Goal: Task Accomplishment & Management: Complete application form

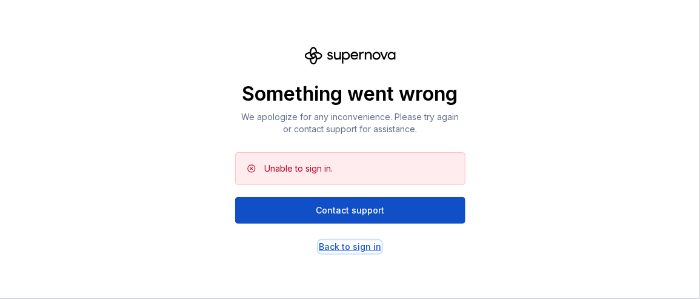
click at [354, 245] on div "Back to sign in" at bounding box center [350, 247] width 62 height 12
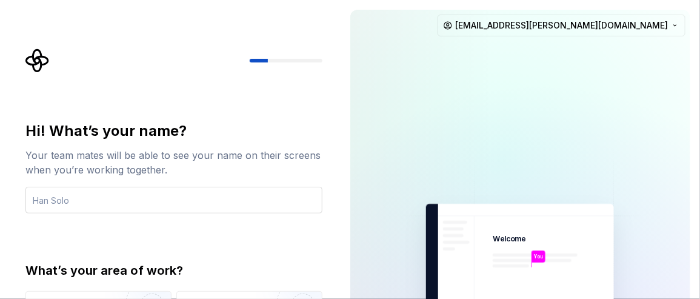
click at [184, 198] on input "text" at bounding box center [173, 200] width 297 height 27
type input "ghada"
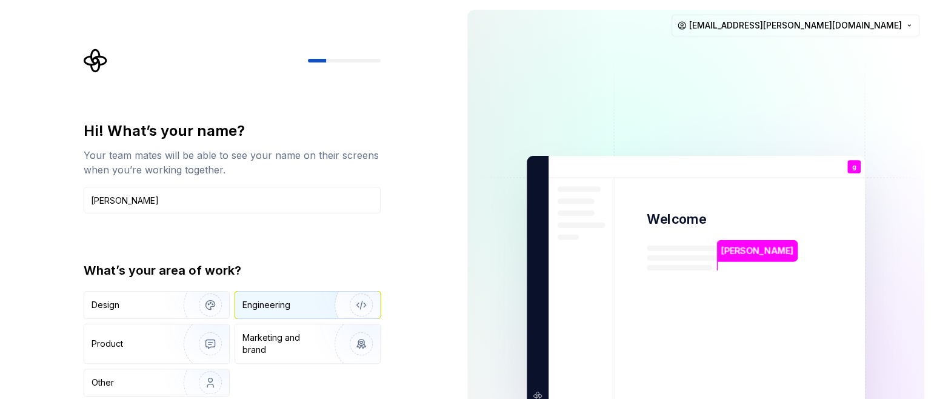
click at [258, 298] on div "Engineering" at bounding box center [307, 305] width 145 height 27
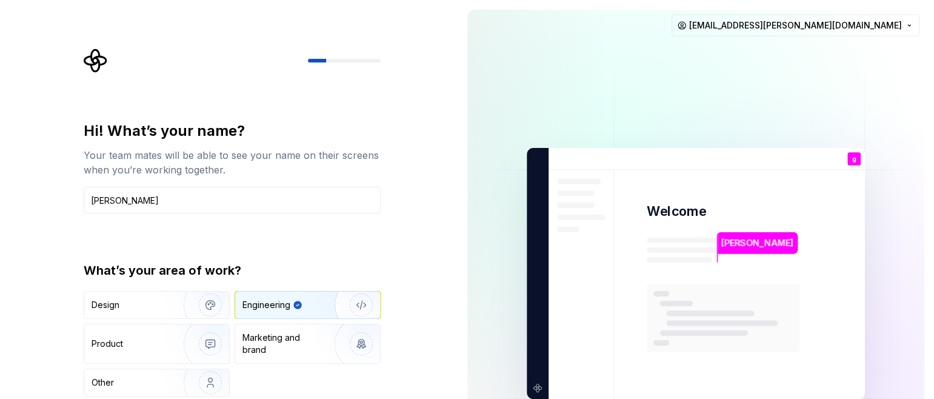
type button "Engineering"
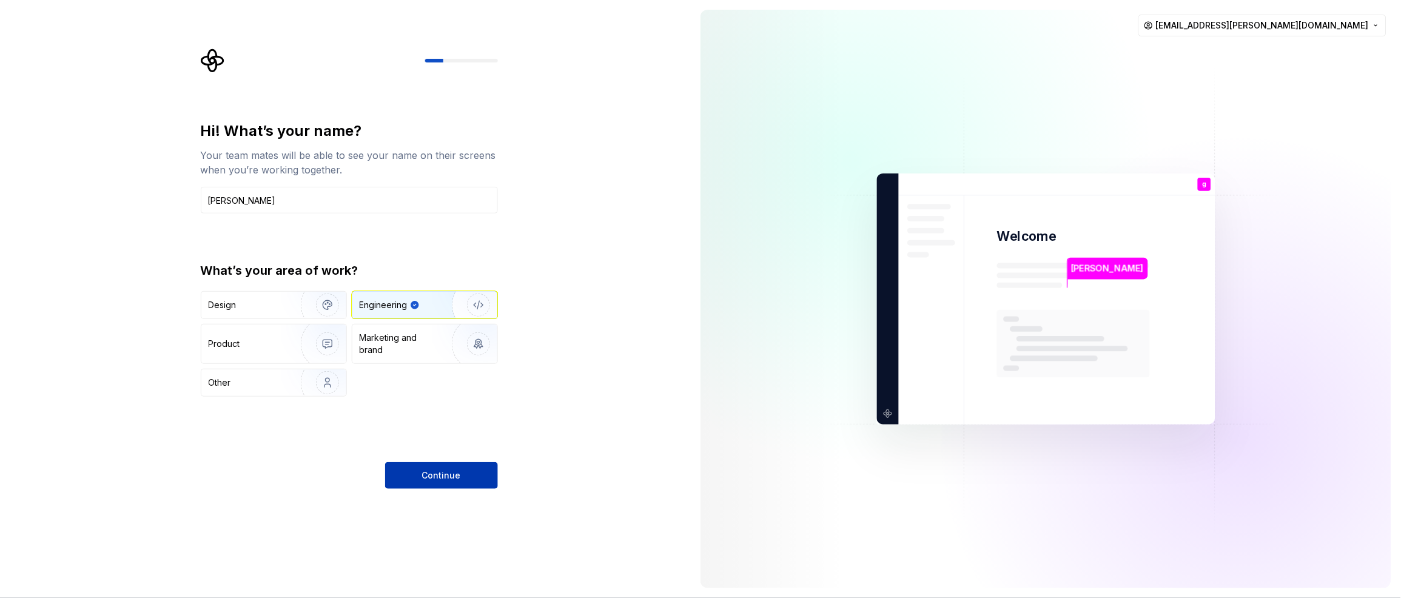
click at [424, 298] on span "Continue" at bounding box center [441, 475] width 39 height 12
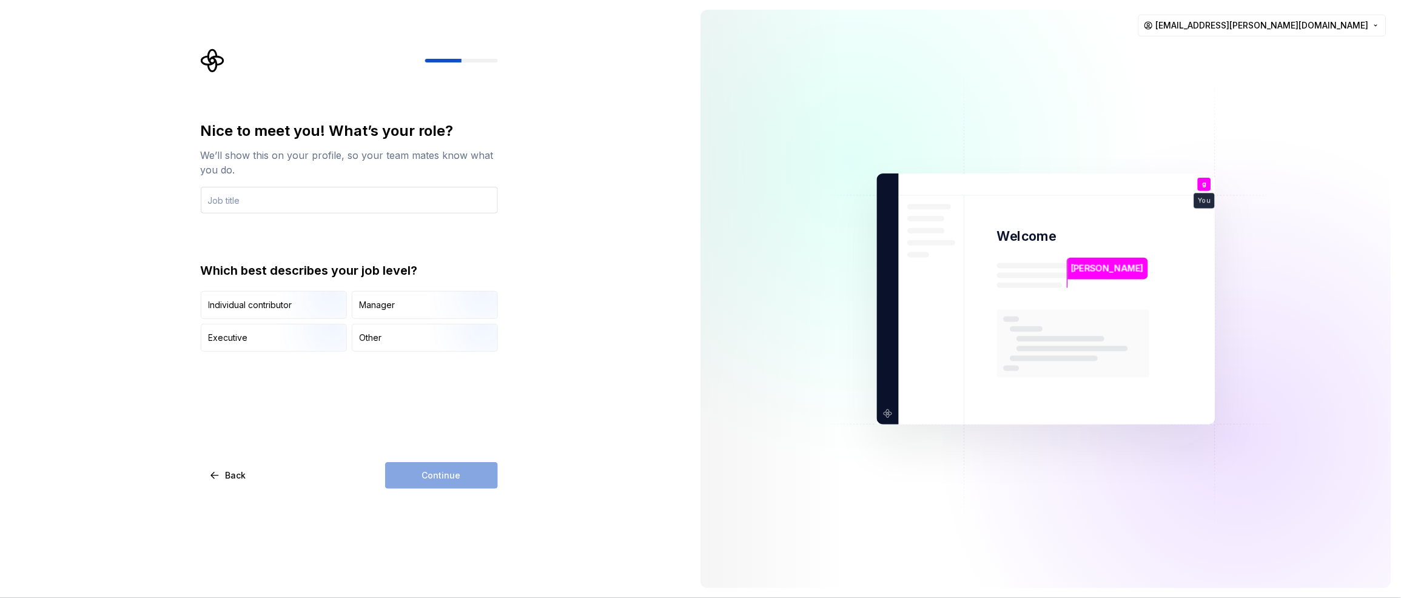
click at [393, 195] on input "text" at bounding box center [349, 200] width 297 height 27
type input "engeneer"
click at [371, 298] on div "Other" at bounding box center [424, 337] width 145 height 27
click at [448, 298] on button "Continue" at bounding box center [441, 475] width 113 height 27
click at [210, 297] on button "Just me" at bounding box center [207, 297] width 10 height 10
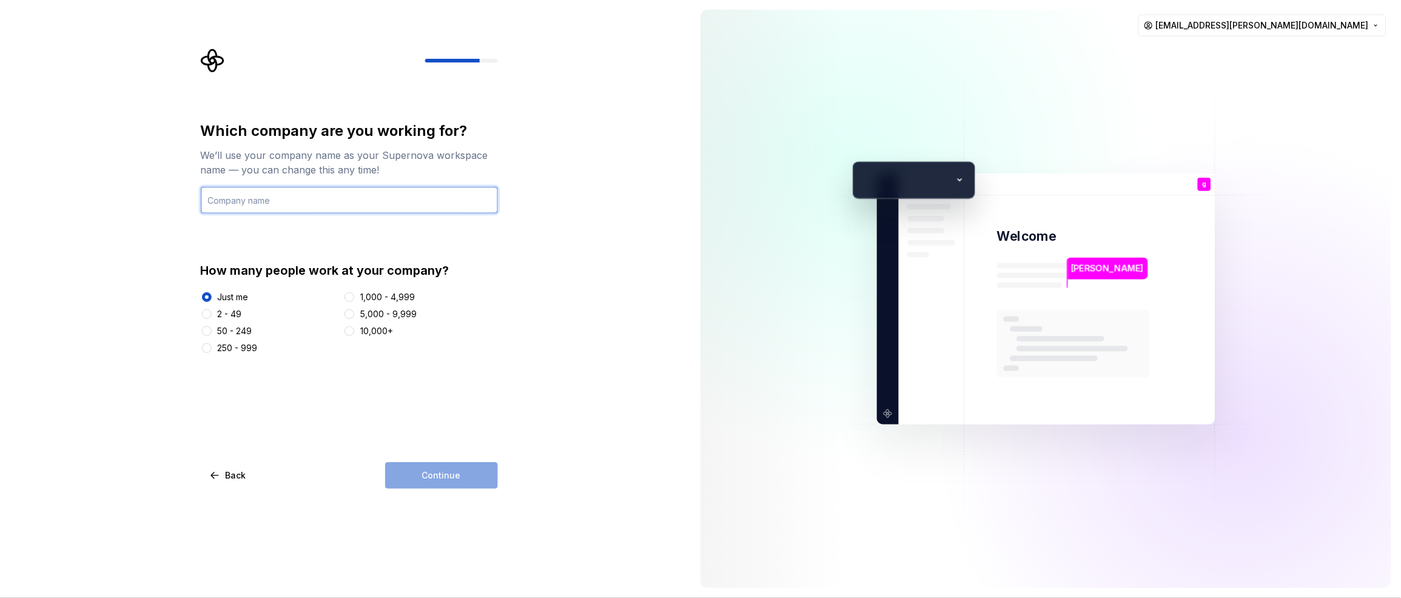
click at [398, 195] on input "text" at bounding box center [349, 200] width 297 height 27
type input "me"
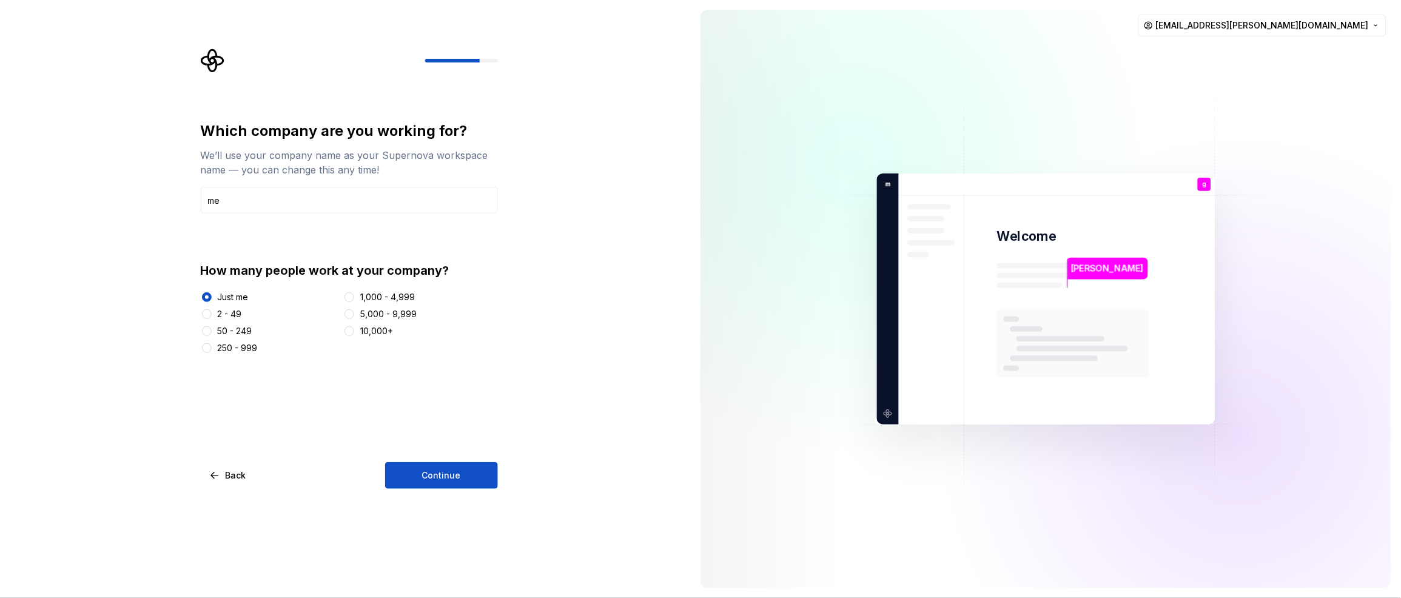
click at [430, 298] on div "Which company are you working for? We’ll use your company name as your Supernov…" at bounding box center [349, 304] width 297 height 367
click at [433, 298] on span "Continue" at bounding box center [441, 475] width 39 height 12
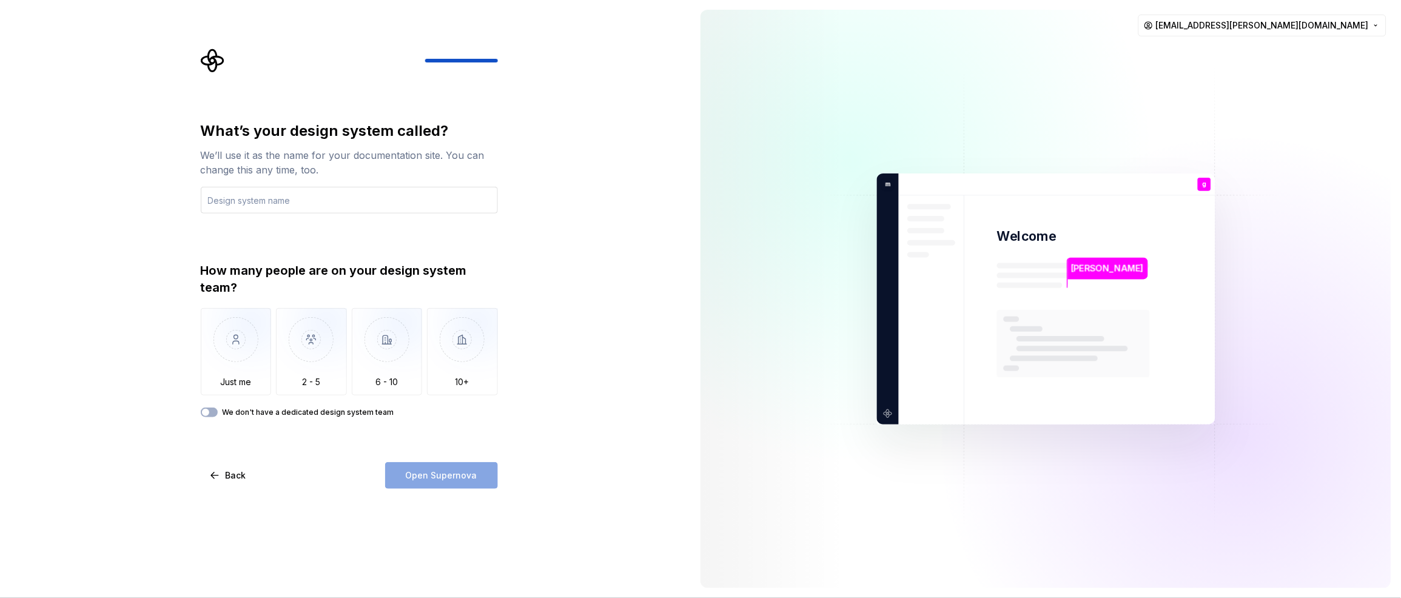
click at [360, 190] on input "text" at bounding box center [349, 200] width 297 height 27
type input "[PERSON_NAME]"
click at [259, 298] on img "button" at bounding box center [236, 348] width 71 height 81
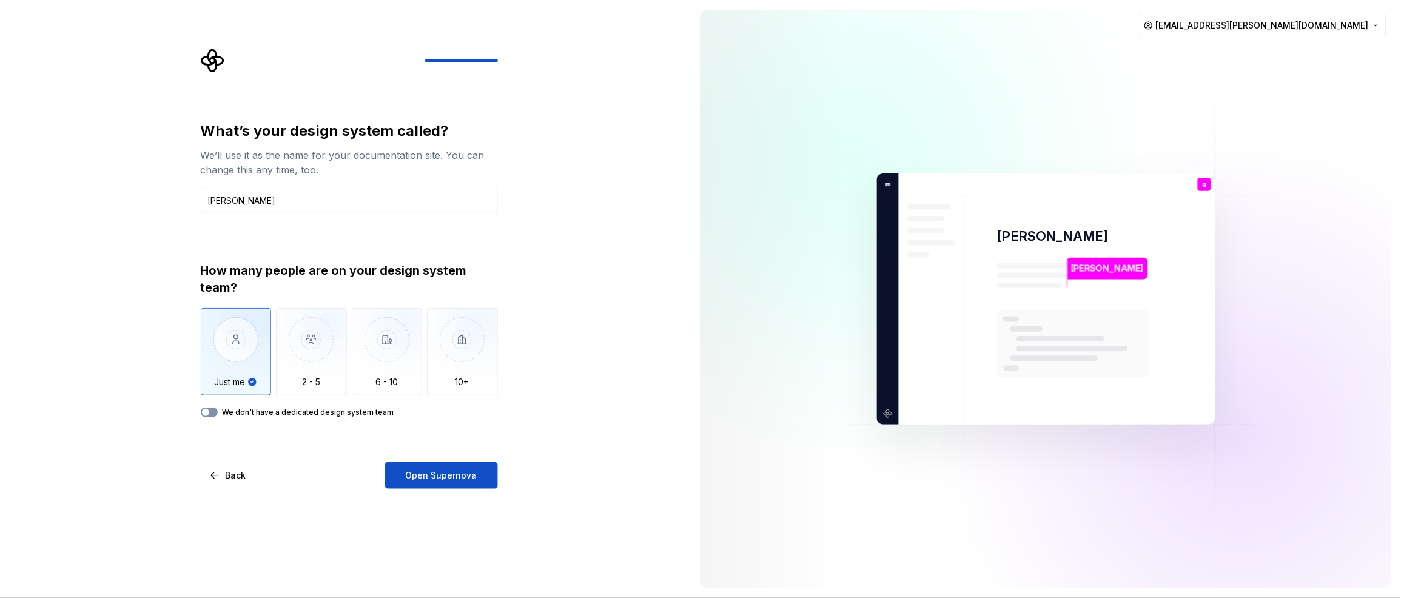
click at [214, 298] on button "We don't have a dedicated design system team" at bounding box center [209, 412] width 17 height 10
click at [428, 298] on span "Open Supernova" at bounding box center [442, 475] width 72 height 12
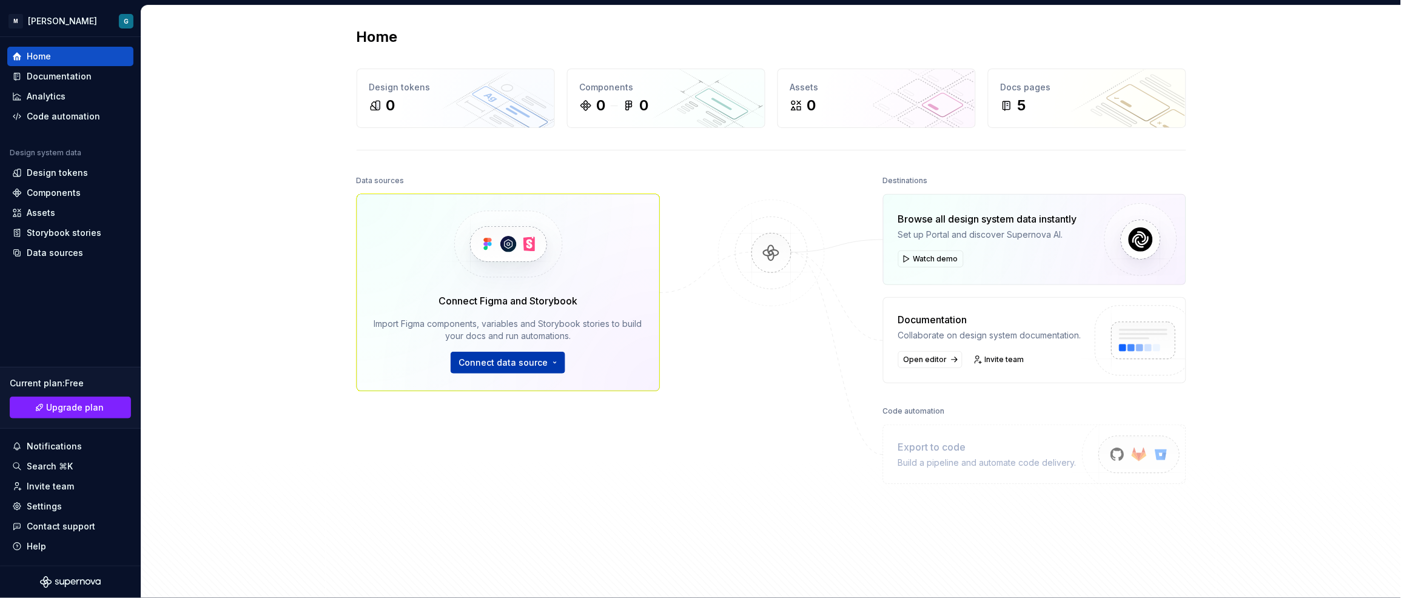
click at [509, 298] on span "Connect data source" at bounding box center [502, 363] width 89 height 12
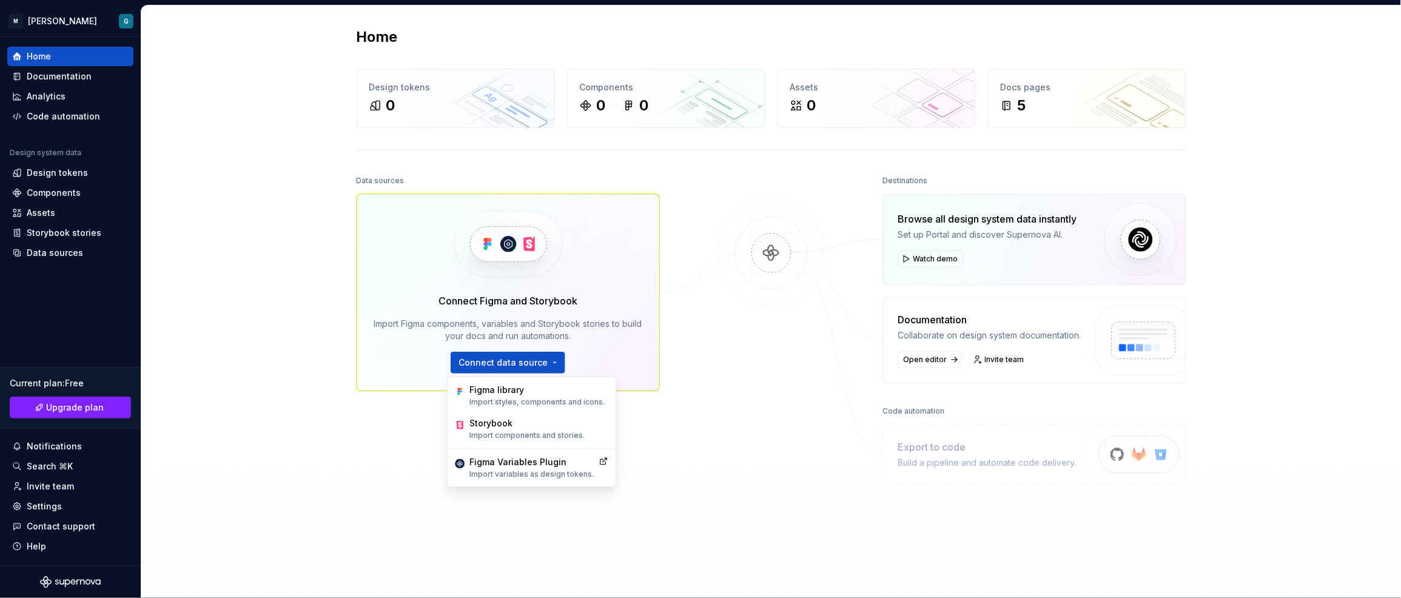
click at [678, 298] on div "Data sources Connect Figma and Storybook Import Figma components, variables and…" at bounding box center [771, 375] width 829 height 407
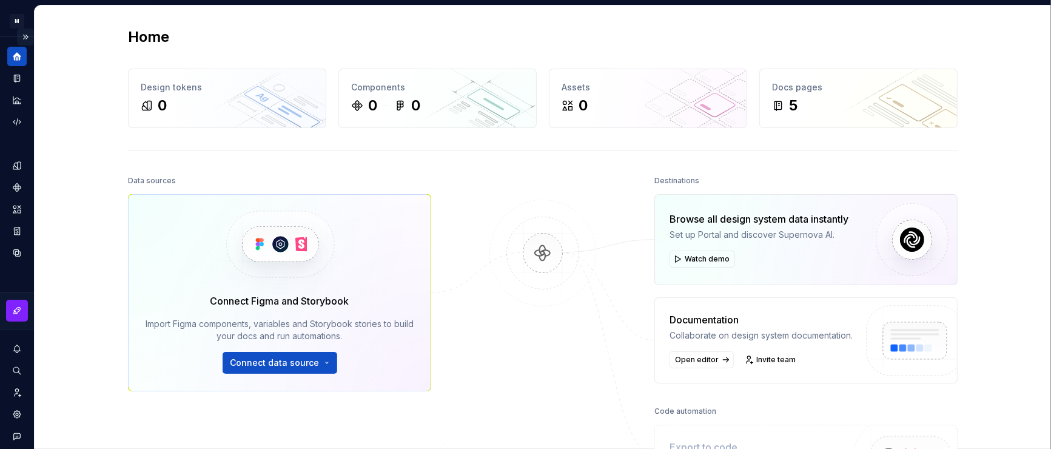
click at [17, 29] on button "Expand sidebar" at bounding box center [25, 36] width 17 height 17
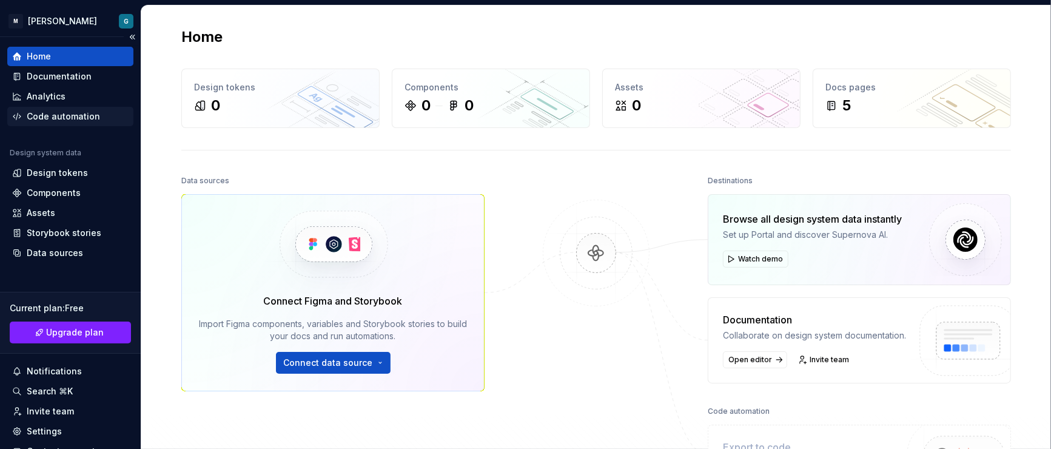
click at [64, 112] on div "Code automation" at bounding box center [63, 116] width 73 height 12
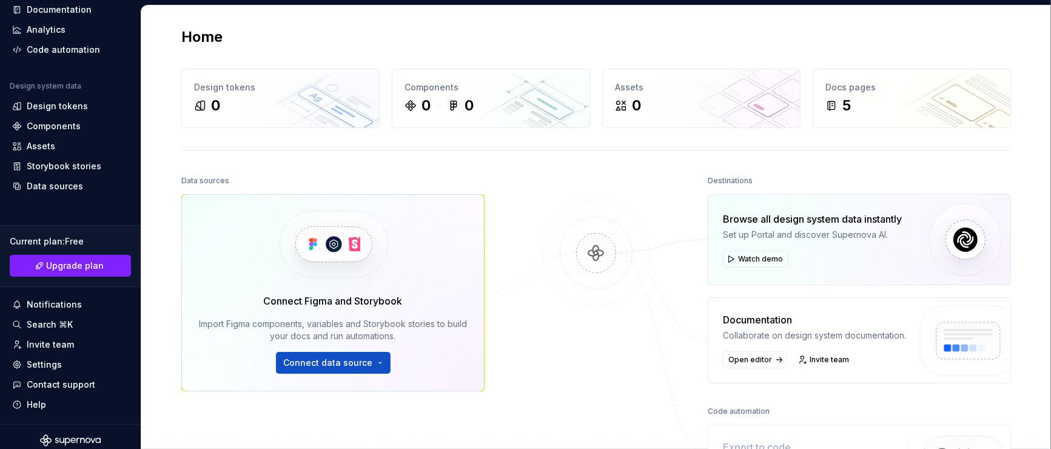
scroll to position [73, 0]
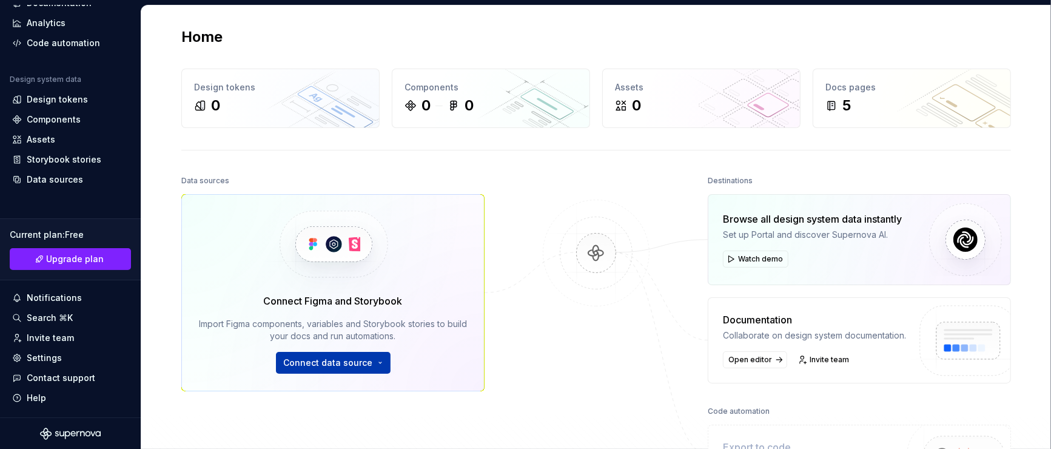
click at [350, 298] on span "Connect data source" at bounding box center [328, 363] width 89 height 12
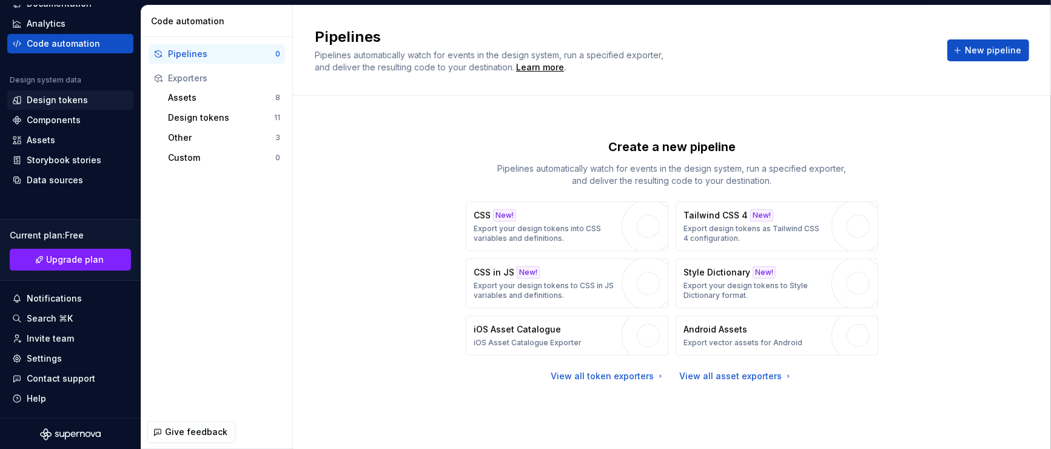
scroll to position [73, 0]
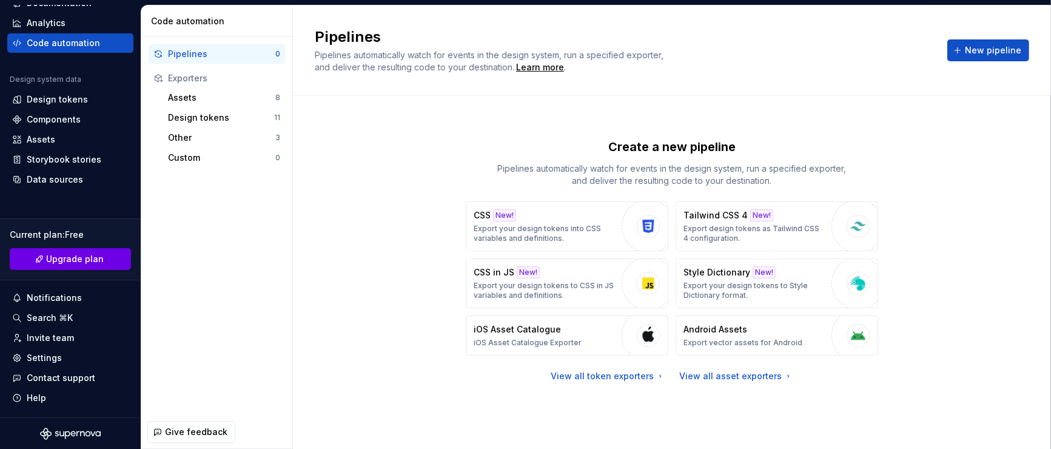
click at [79, 263] on span "Upgrade plan" at bounding box center [76, 259] width 58 height 12
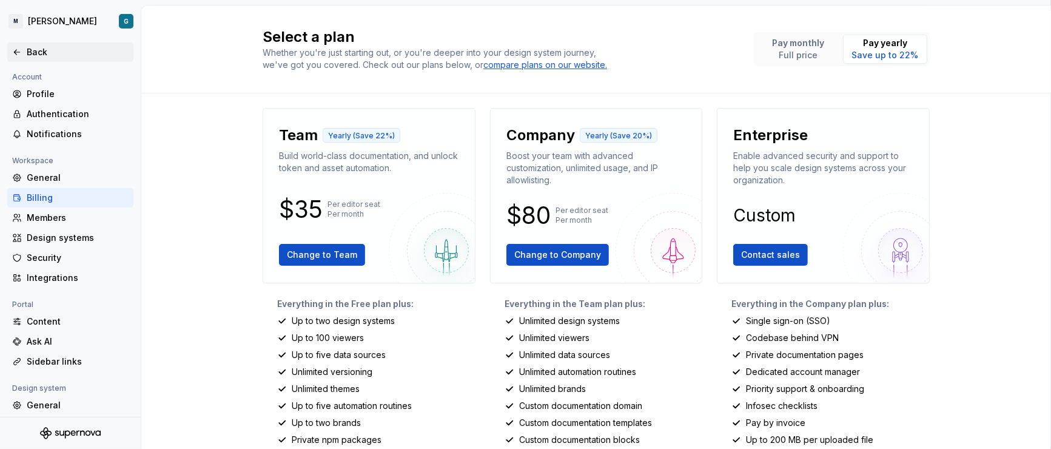
click at [15, 49] on icon at bounding box center [17, 52] width 10 height 10
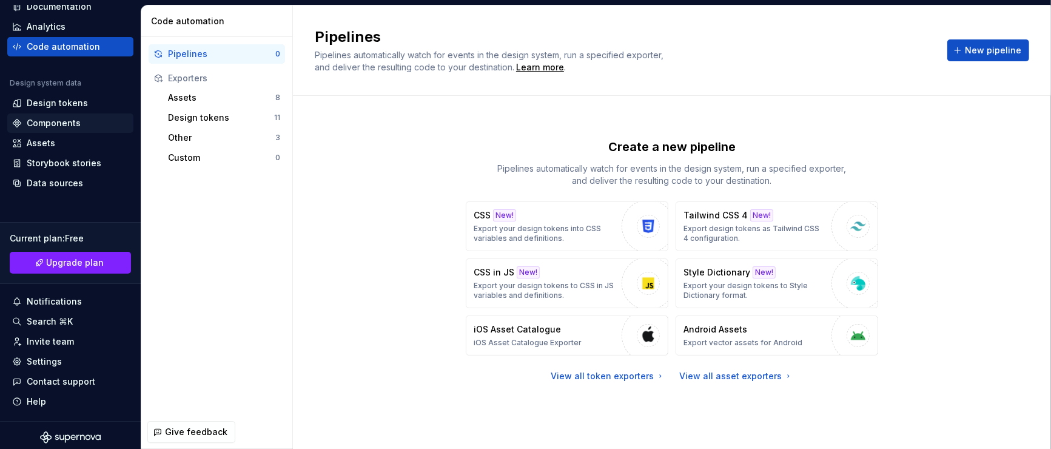
scroll to position [73, 0]
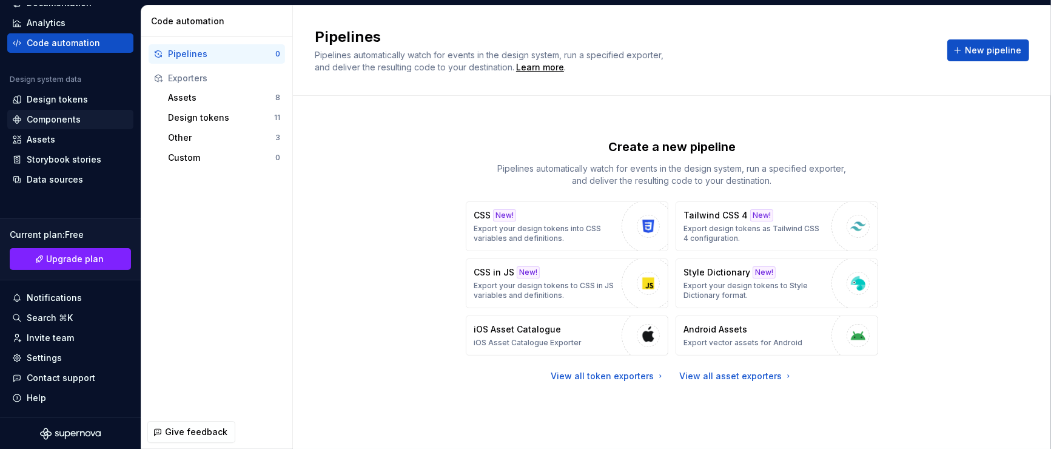
click at [54, 113] on div "Components" at bounding box center [54, 119] width 54 height 12
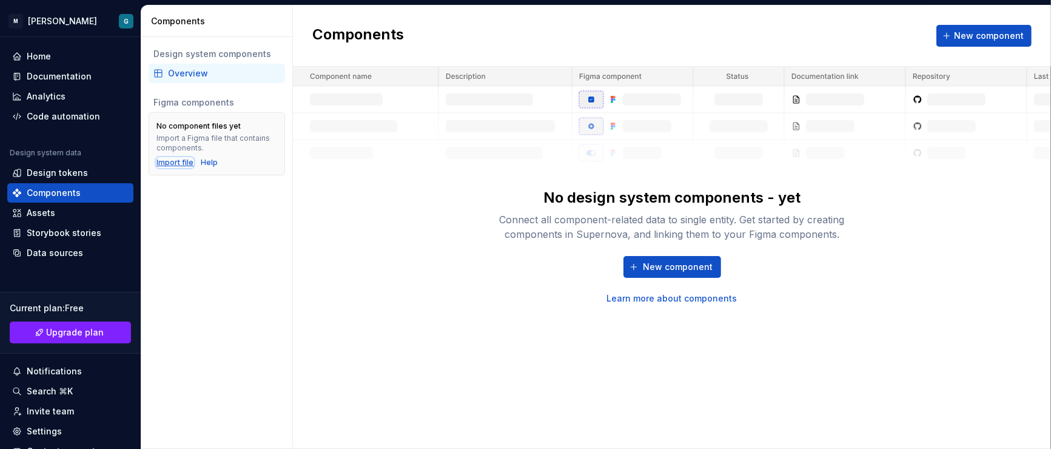
click at [182, 165] on div "Import file" at bounding box center [174, 163] width 37 height 10
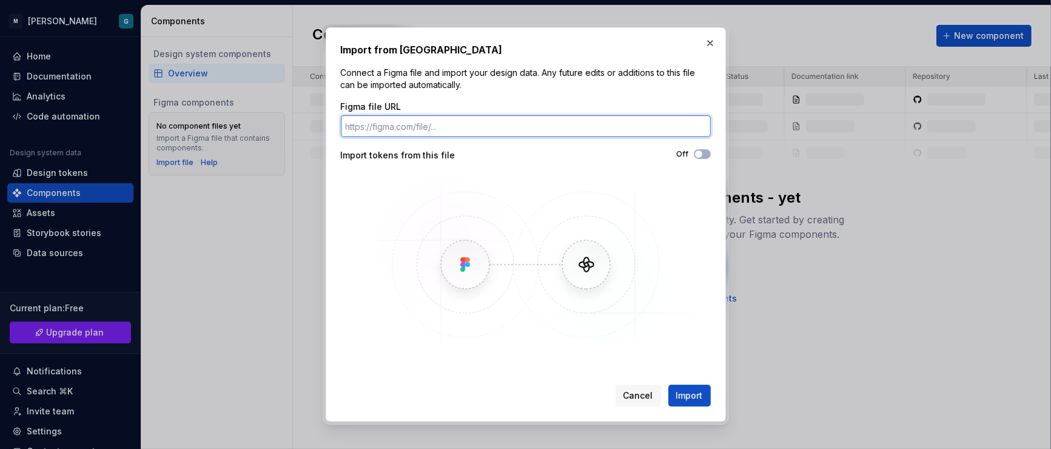
paste input "https://www.figma.com/design/Ba7dBrqsGZ8ztrVUnevBR2/Master-Talent?node-id=0-1&p…"
type input "https://www.figma.com/design/Ba7dBrqsGZ8ztrVUnevBR2/Master-Talent?node-id=0-1&p…"
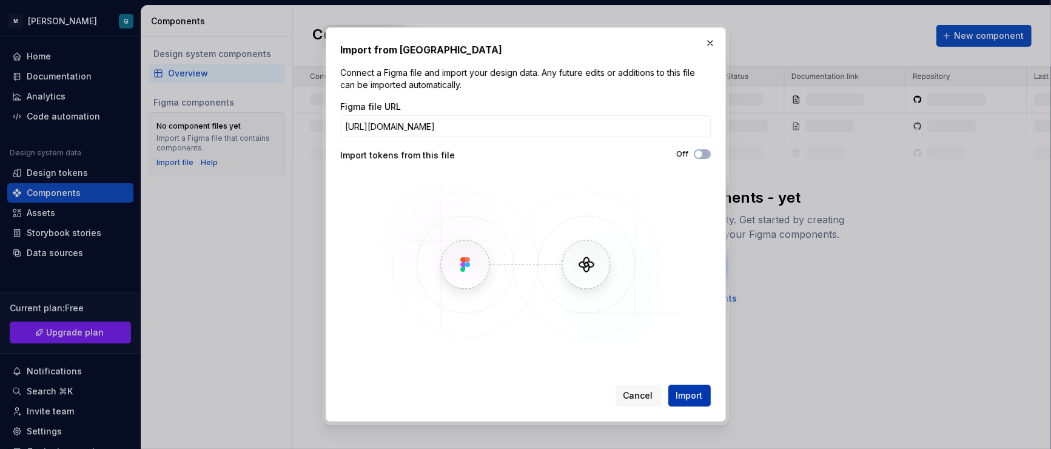
scroll to position [0, 0]
click at [686, 298] on span "Import" at bounding box center [689, 395] width 27 height 12
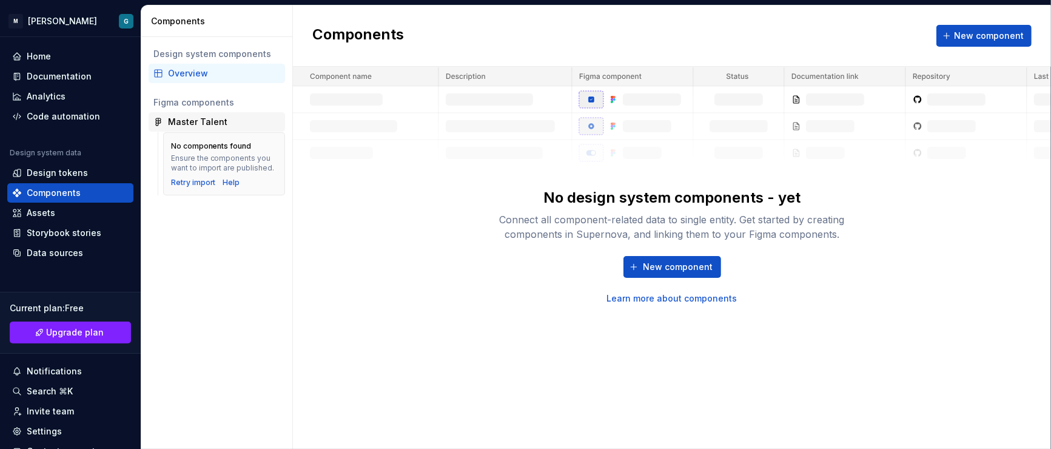
click at [196, 120] on div "Master Talent" at bounding box center [197, 122] width 59 height 12
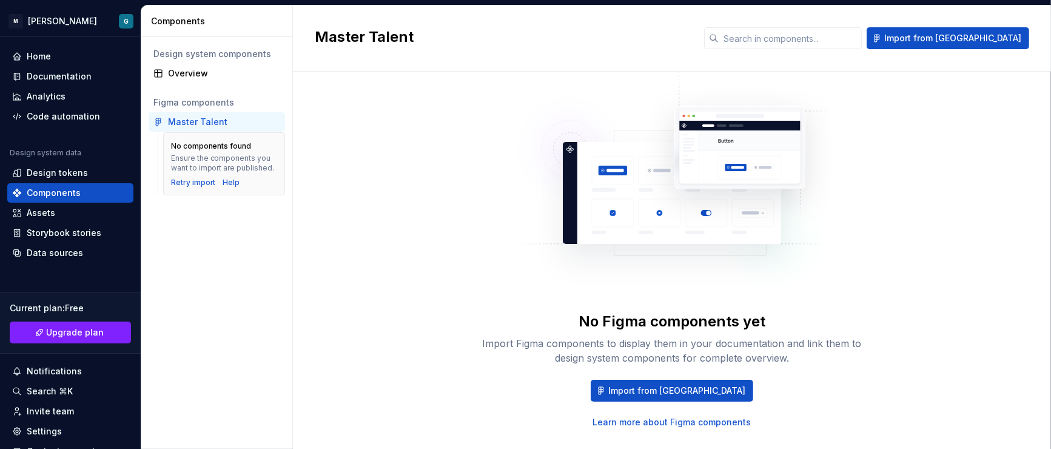
scroll to position [56, 0]
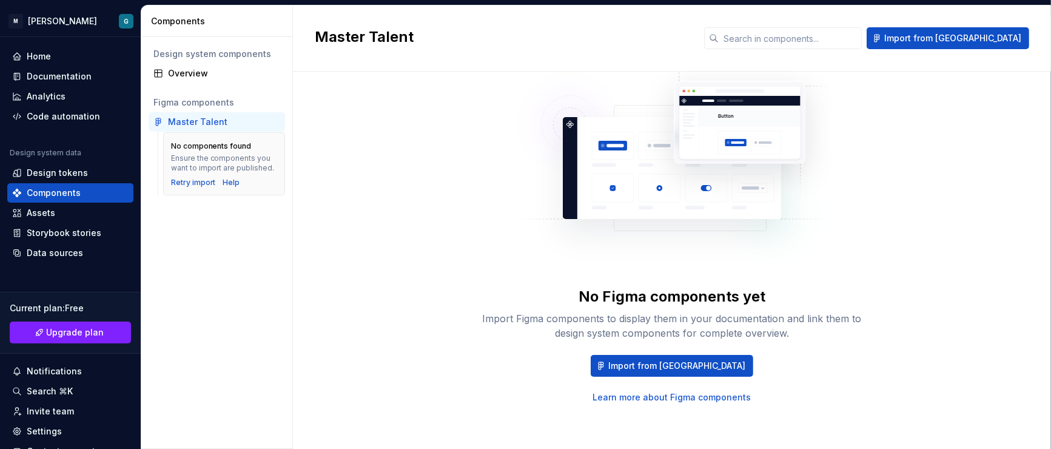
click at [238, 122] on div "Master Talent" at bounding box center [224, 122] width 112 height 12
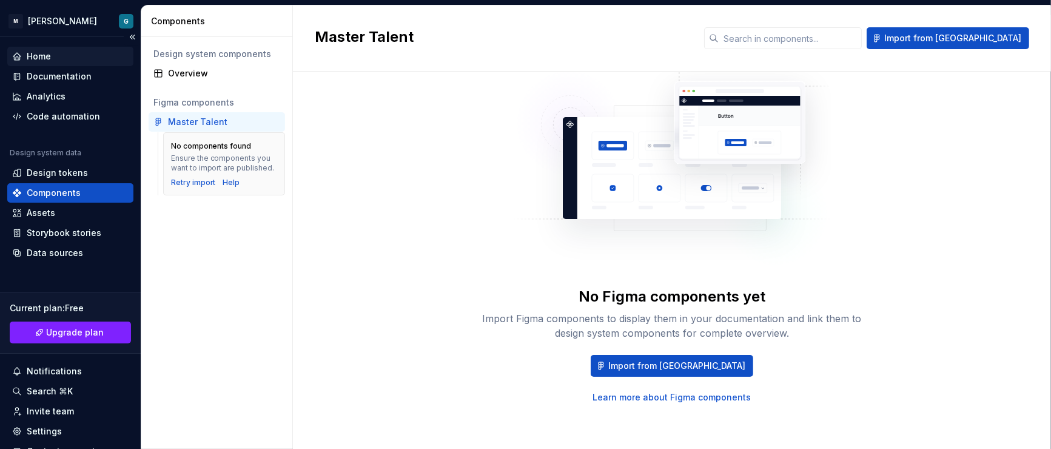
click at [64, 55] on div "Home" at bounding box center [70, 56] width 116 height 12
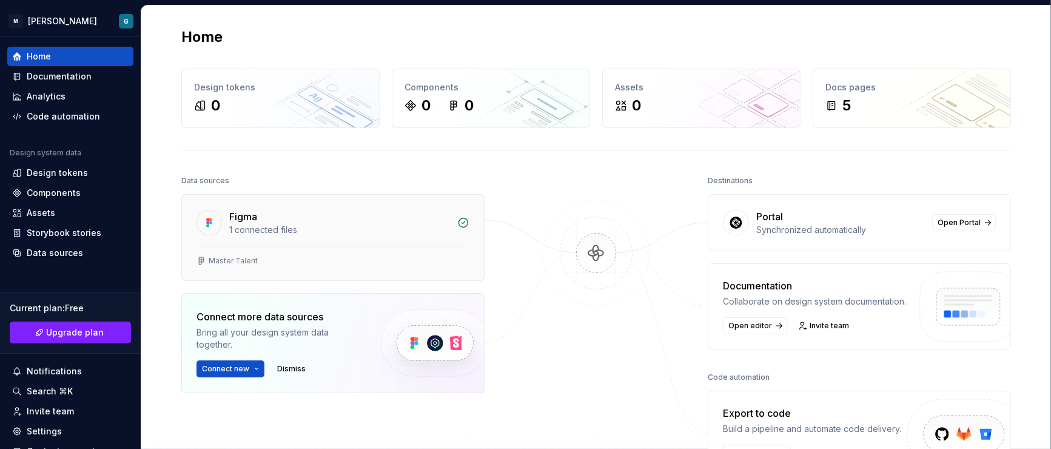
click at [230, 256] on div "Master Talent" at bounding box center [233, 261] width 49 height 10
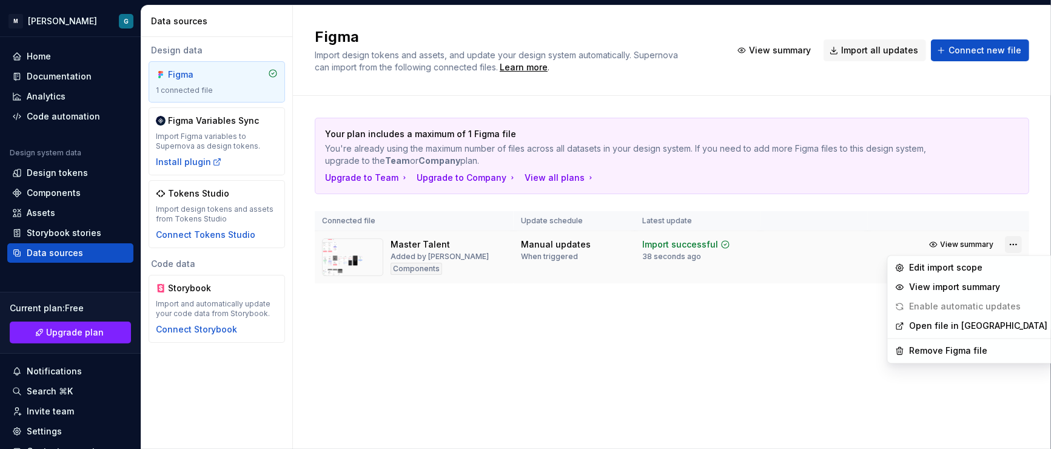
click at [700, 247] on html "M ghada G Home Documentation Analytics Code automation Design system data Desig…" at bounding box center [525, 224] width 1051 height 449
click at [700, 298] on div "Remove Figma file" at bounding box center [978, 350] width 138 height 12
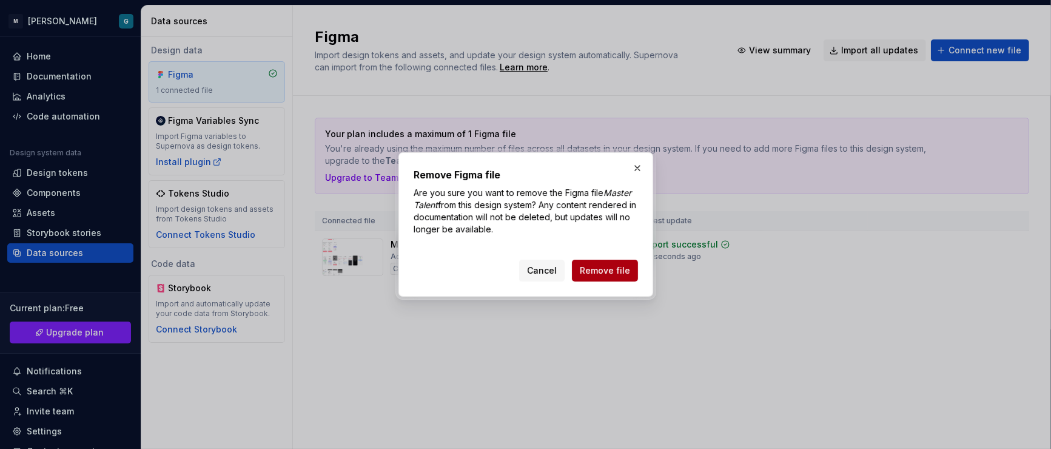
click at [609, 278] on button "Remove file" at bounding box center [605, 270] width 66 height 22
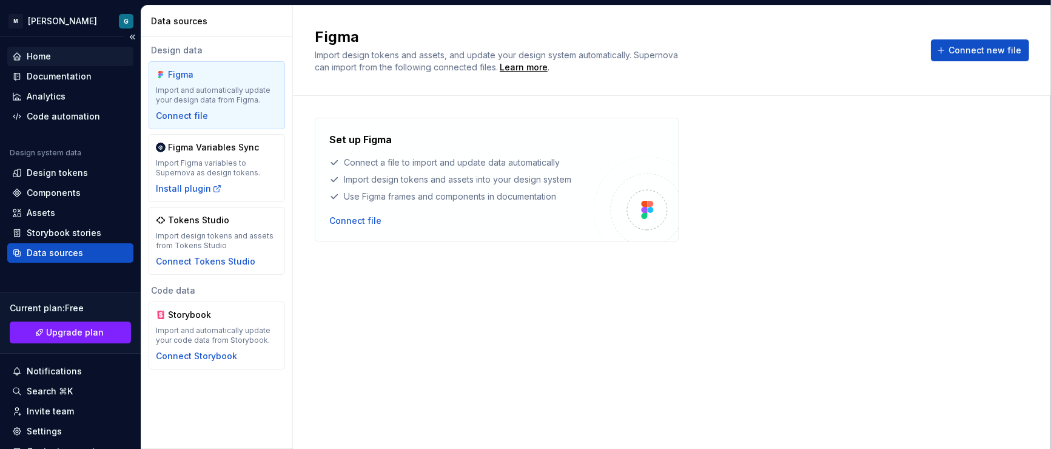
click at [55, 59] on div "Home" at bounding box center [70, 56] width 116 height 12
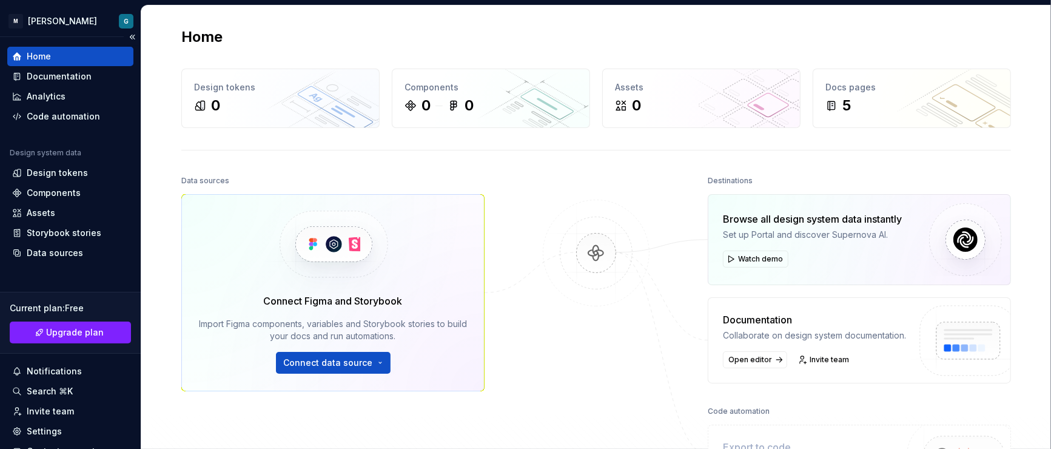
click at [75, 52] on div "Home" at bounding box center [70, 56] width 116 height 12
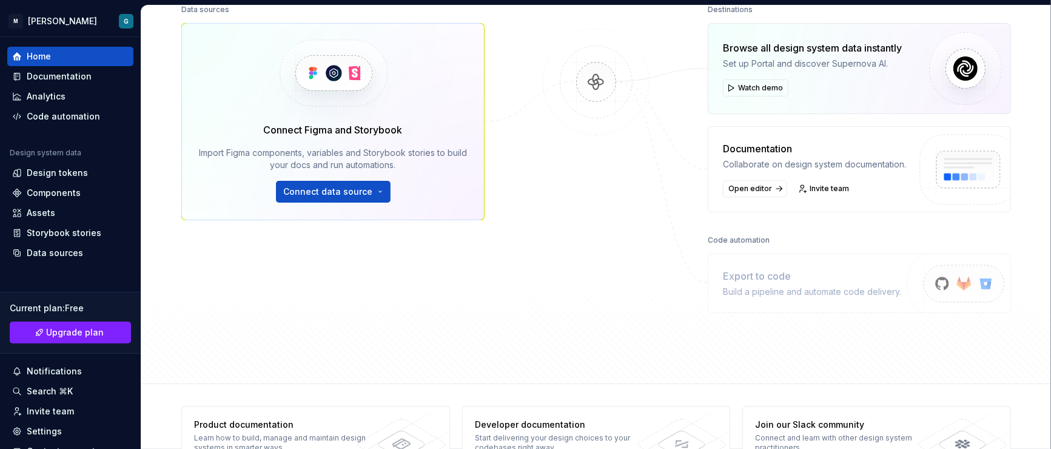
scroll to position [189, 0]
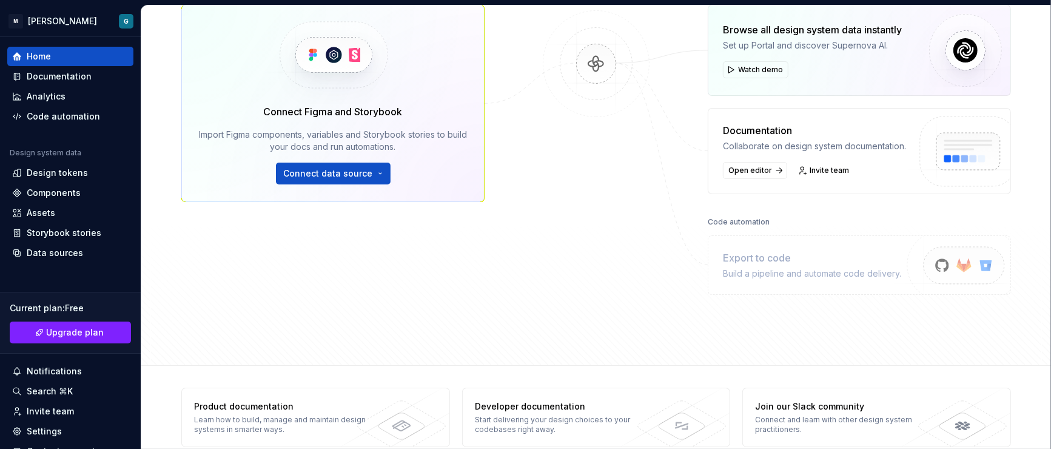
click at [700, 264] on img at bounding box center [959, 278] width 149 height 99
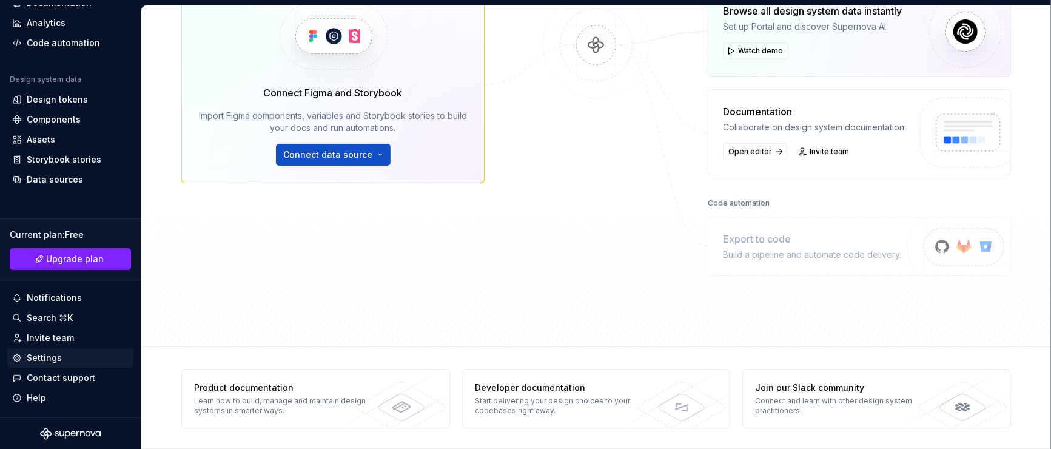
scroll to position [0, 0]
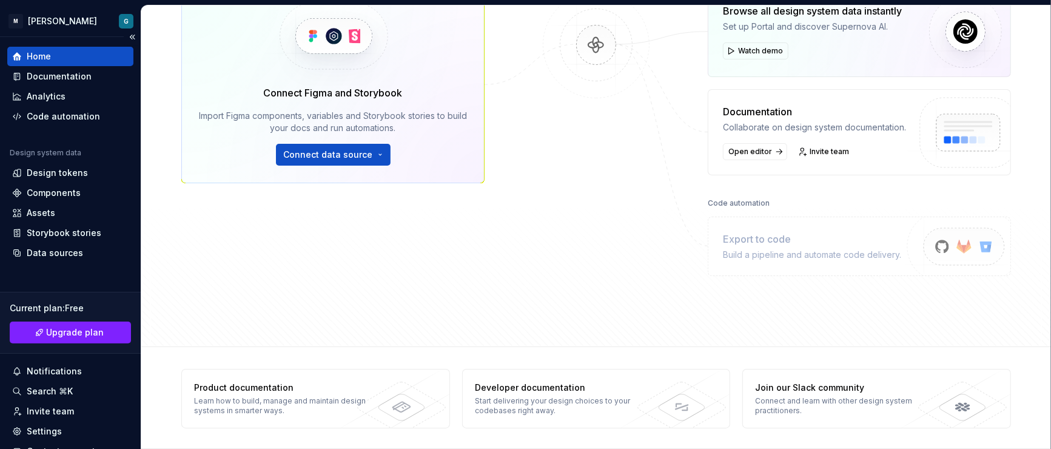
click at [65, 56] on div "Home" at bounding box center [70, 56] width 116 height 12
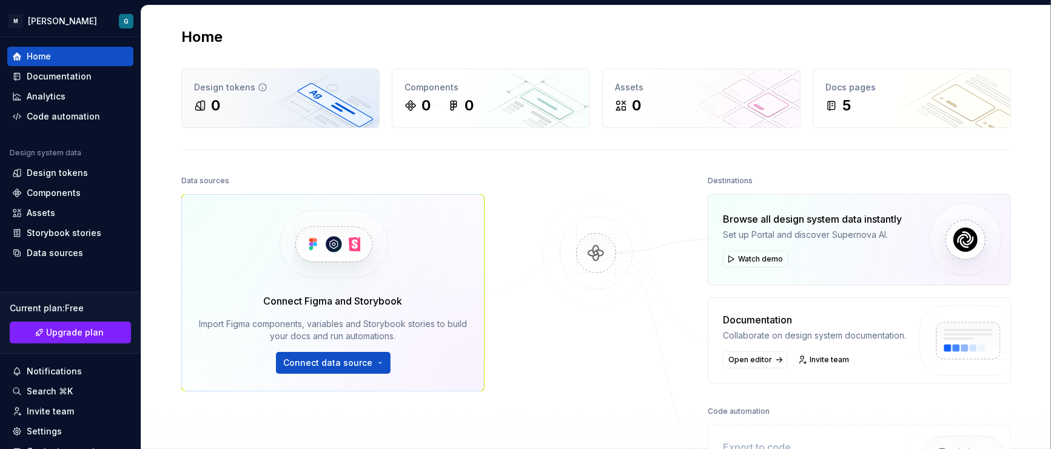
click at [258, 89] on icon at bounding box center [263, 87] width 10 height 10
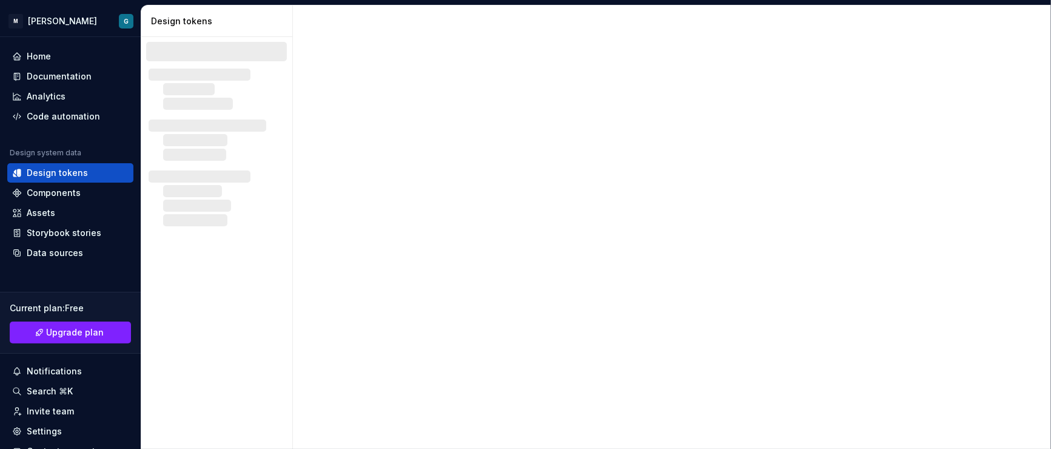
drag, startPoint x: 373, startPoint y: 82, endPoint x: 466, endPoint y: 82, distance: 92.8
click at [466, 82] on div at bounding box center [672, 226] width 758 height 443
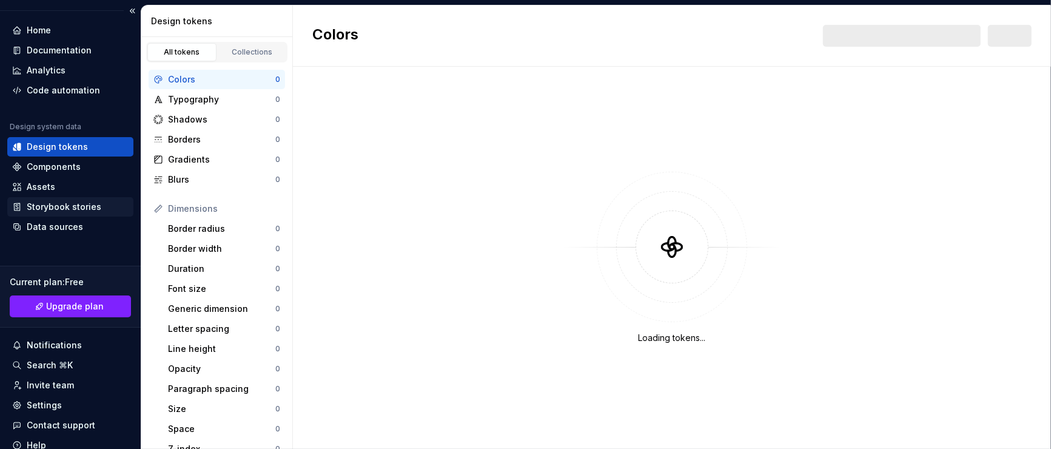
scroll to position [73, 0]
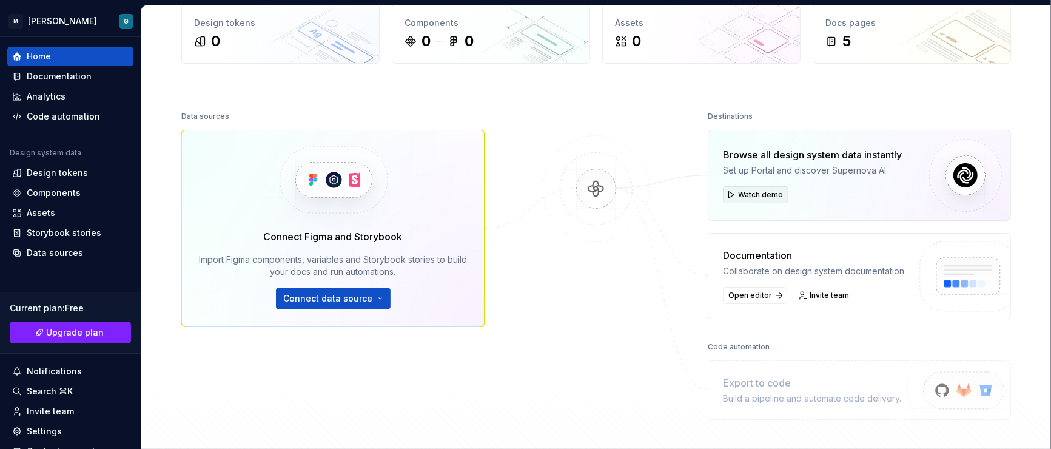
scroll to position [66, 0]
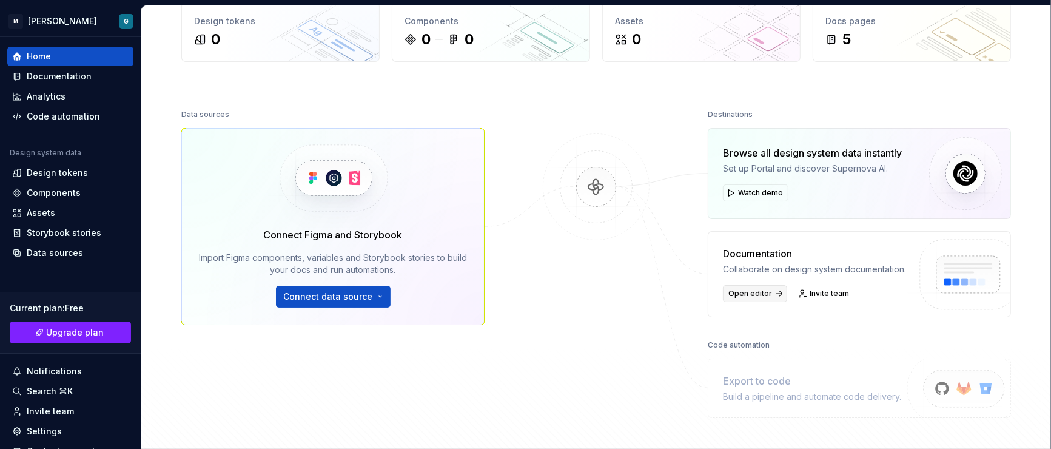
click at [740, 295] on span "Open editor" at bounding box center [750, 294] width 44 height 10
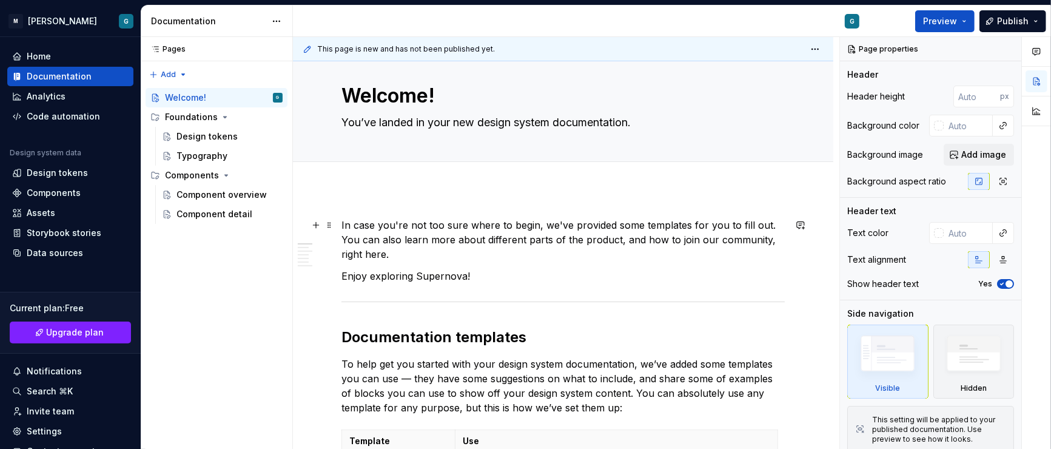
scroll to position [20, 0]
click at [964, 16] on button "Preview" at bounding box center [944, 21] width 59 height 22
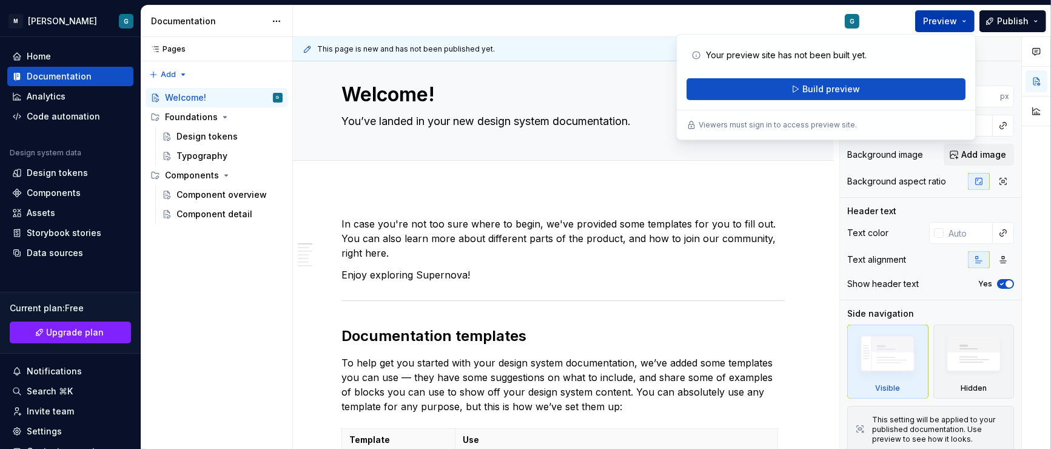
click at [964, 16] on button "Preview" at bounding box center [944, 21] width 59 height 22
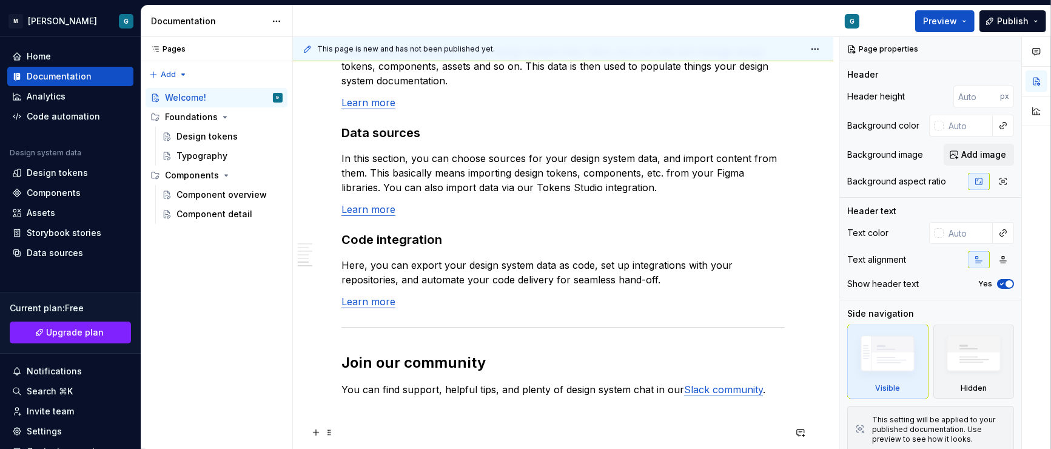
scroll to position [1065, 0]
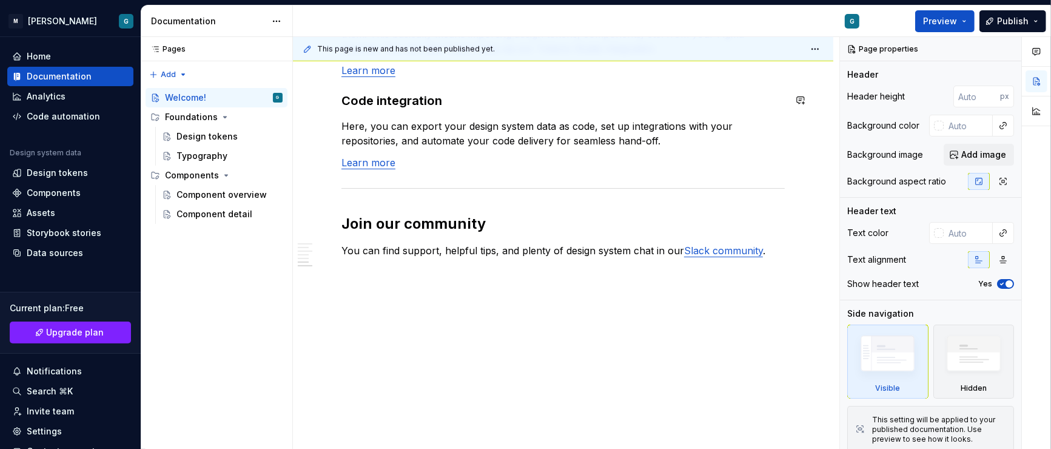
type textarea "*"
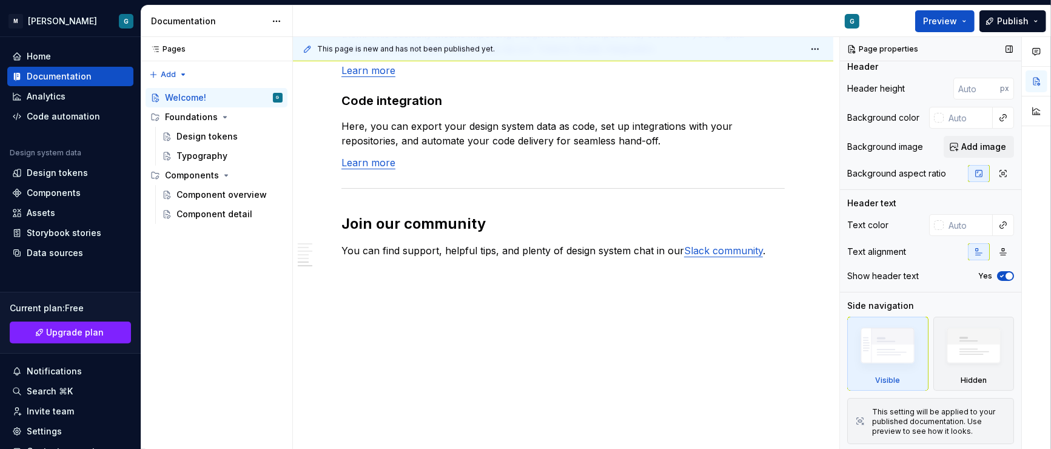
scroll to position [0, 0]
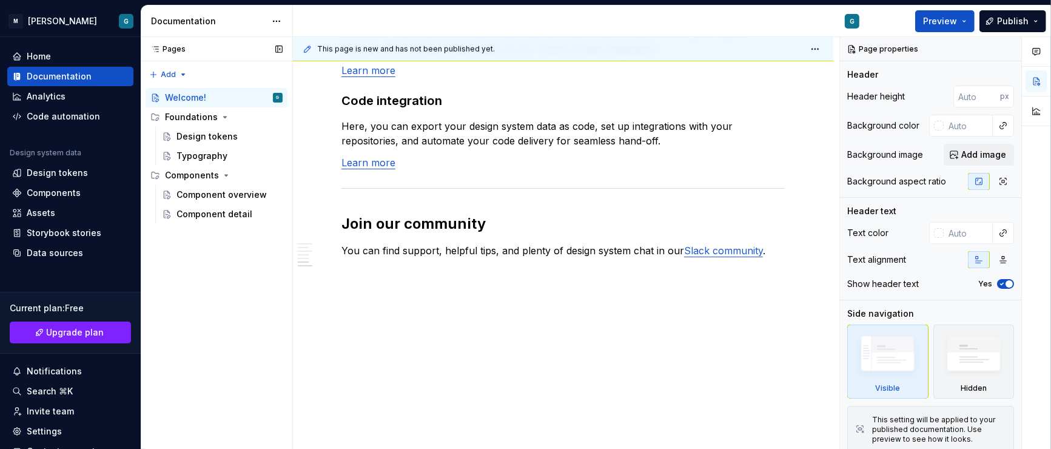
click at [162, 50] on div "Pages" at bounding box center [166, 49] width 40 height 10
click at [56, 60] on div "Home" at bounding box center [70, 56] width 116 height 12
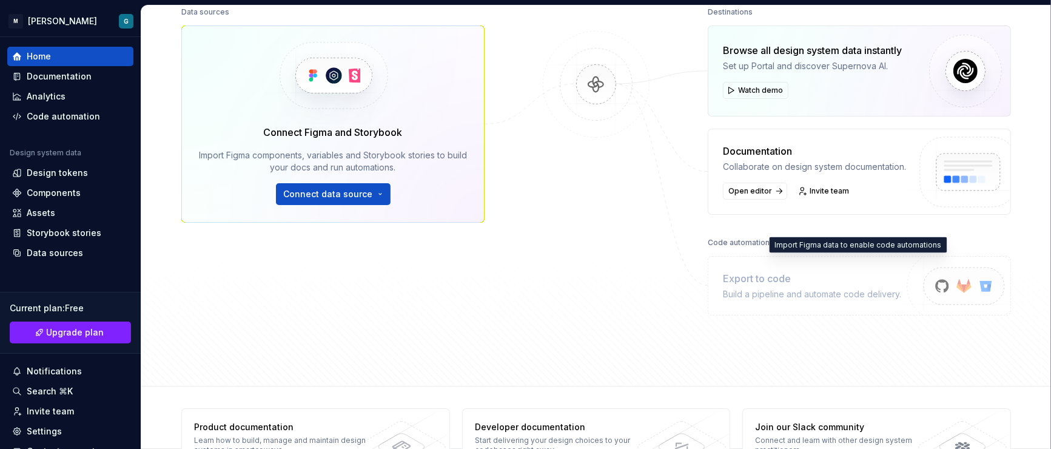
scroll to position [208, 0]
